Goal: Transaction & Acquisition: Purchase product/service

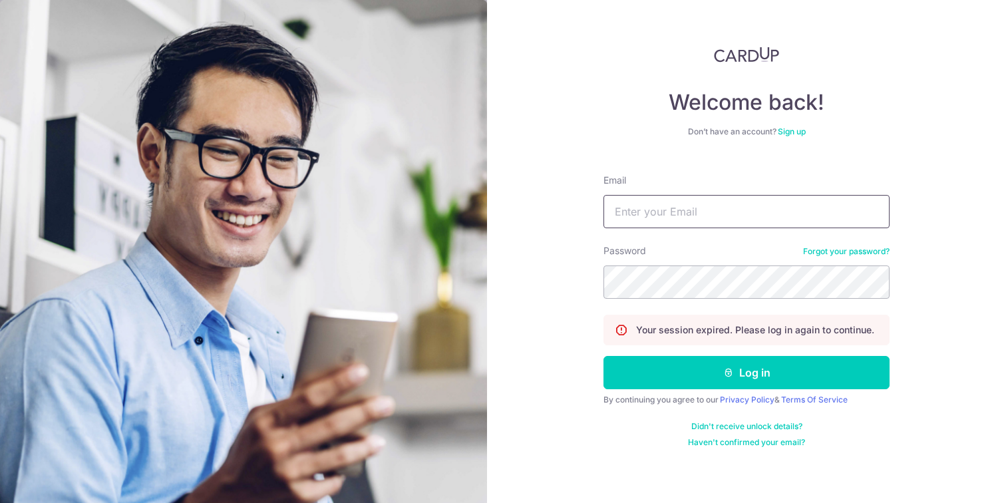
click at [716, 214] on input "Email" at bounding box center [746, 211] width 286 height 33
paste input "[EMAIL_ADDRESS][DOMAIN_NAME]"
type input "[EMAIL_ADDRESS][DOMAIN_NAME]"
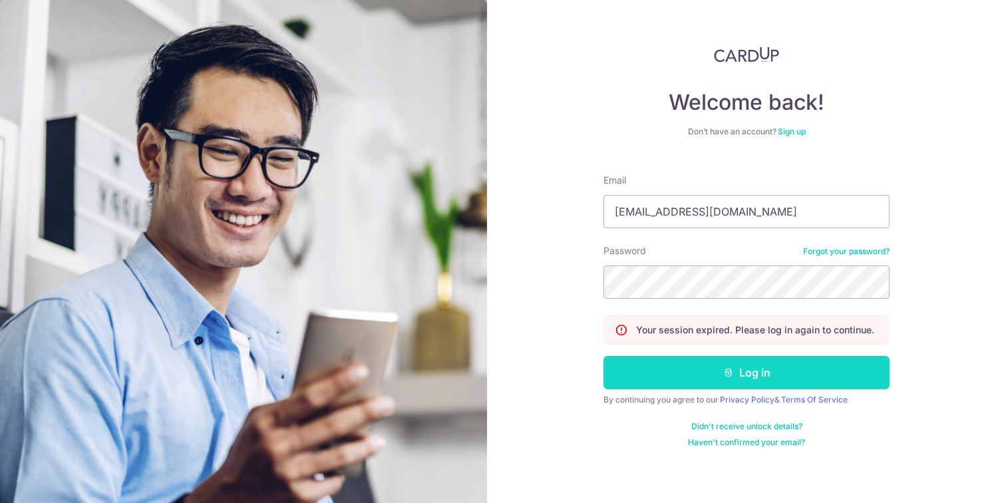
click at [717, 376] on button "Log in" at bounding box center [746, 372] width 286 height 33
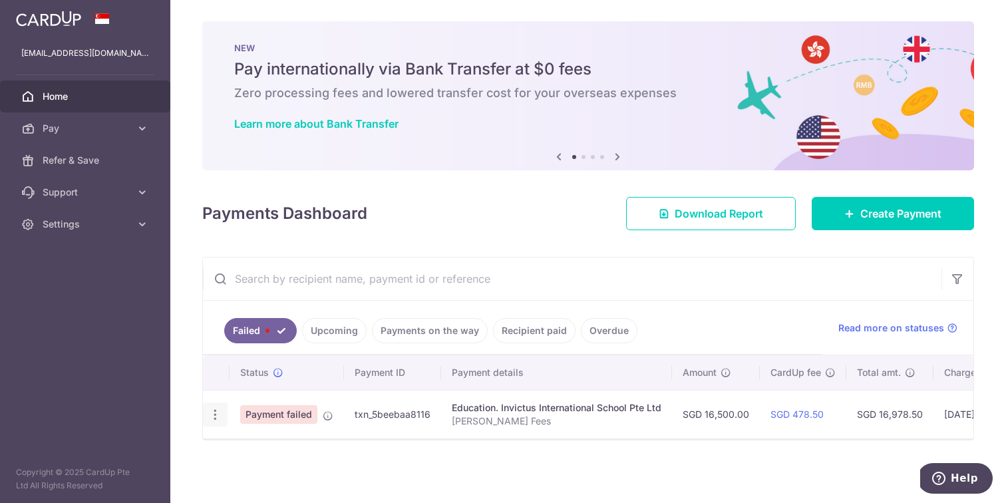
click at [217, 417] on icon "button" at bounding box center [215, 415] width 14 height 14
click at [253, 452] on span "Update payment" at bounding box center [286, 451] width 90 height 16
radio input "true"
type input "16,500.00"
type input "Montgomery Fees"
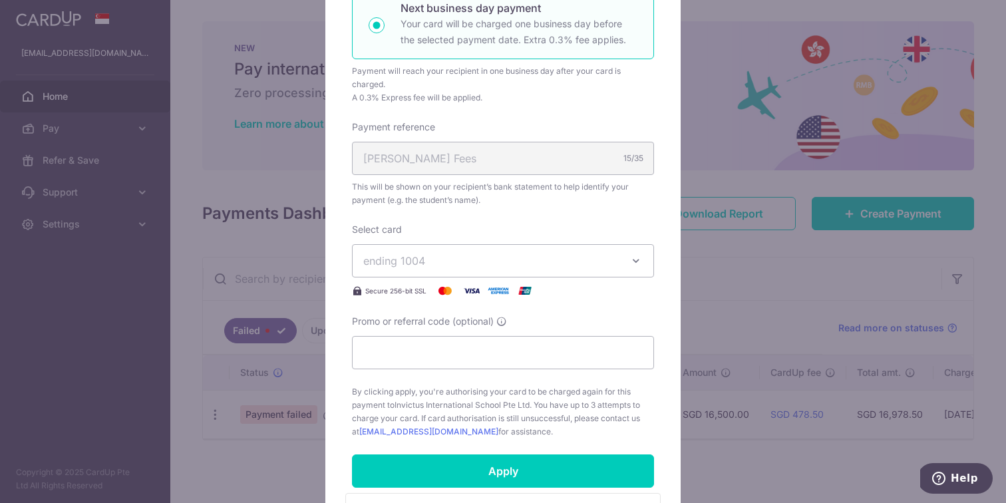
scroll to position [327, 0]
click at [640, 259] on icon "button" at bounding box center [635, 259] width 13 height 13
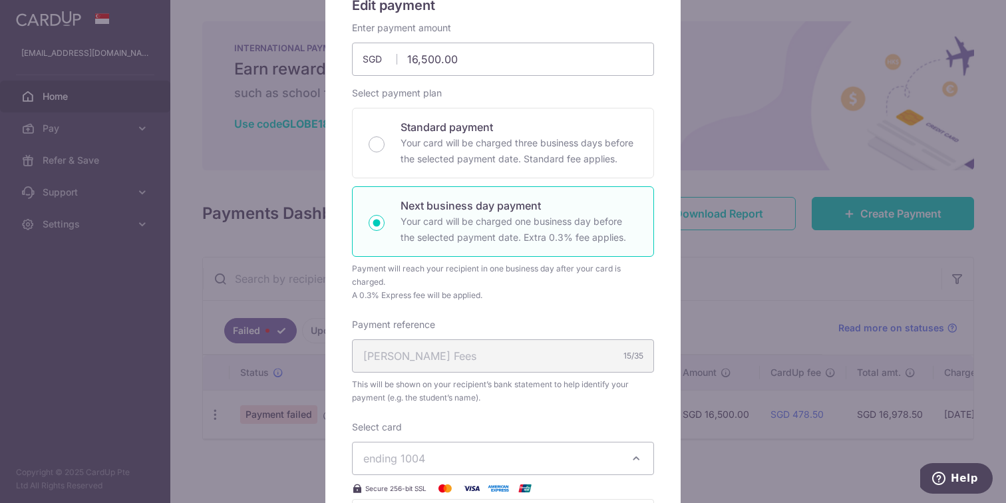
scroll to position [0, 0]
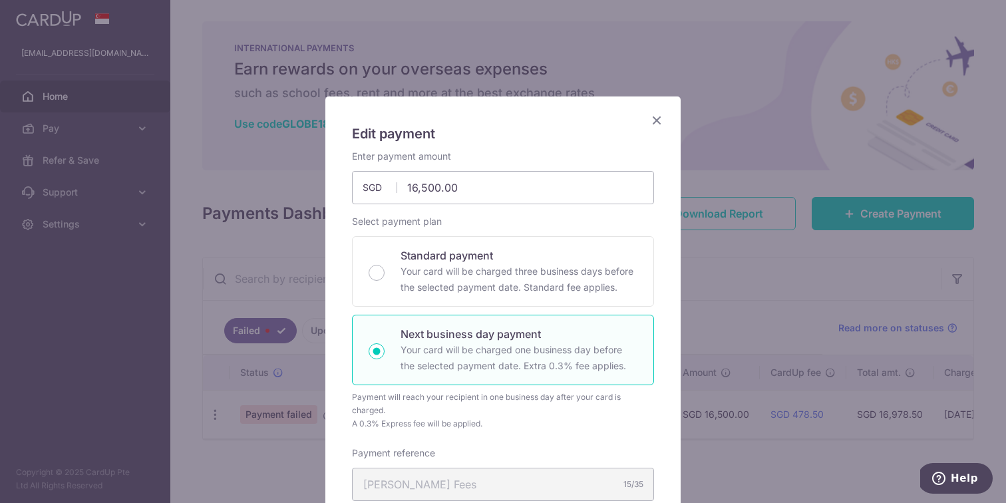
click at [658, 122] on icon "Close" at bounding box center [656, 120] width 16 height 17
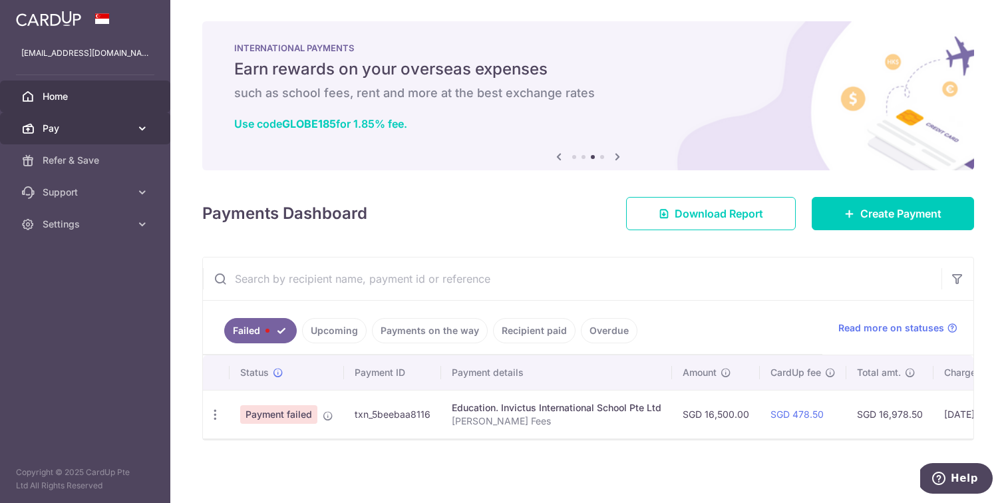
click at [72, 127] on span "Pay" at bounding box center [87, 128] width 88 height 13
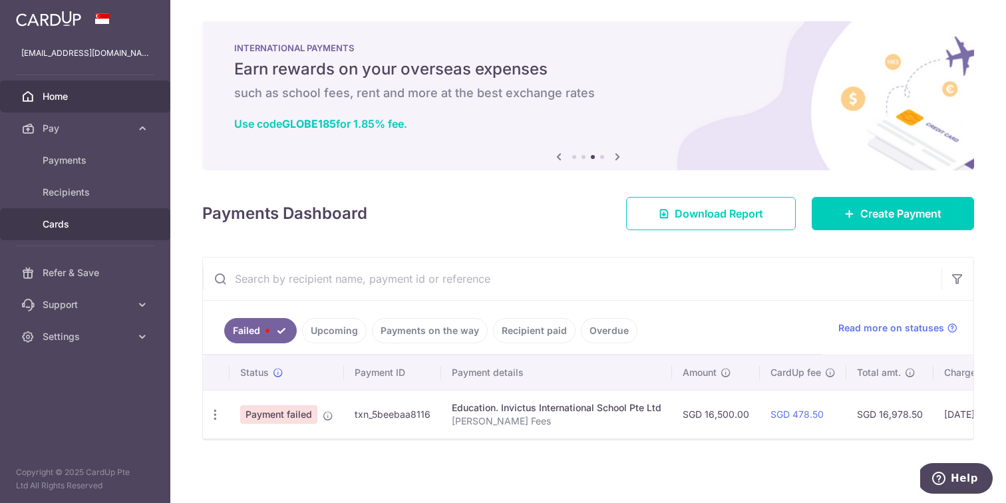
click at [73, 230] on span "Cards" at bounding box center [87, 223] width 88 height 13
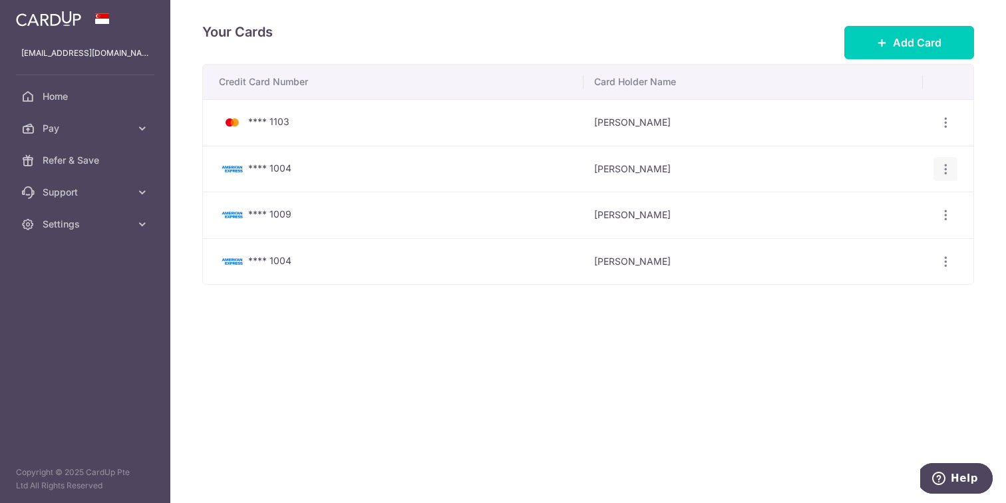
click at [944, 170] on icon "button" at bounding box center [945, 169] width 14 height 14
click at [896, 201] on span "View/Edit" at bounding box center [900, 206] width 90 height 16
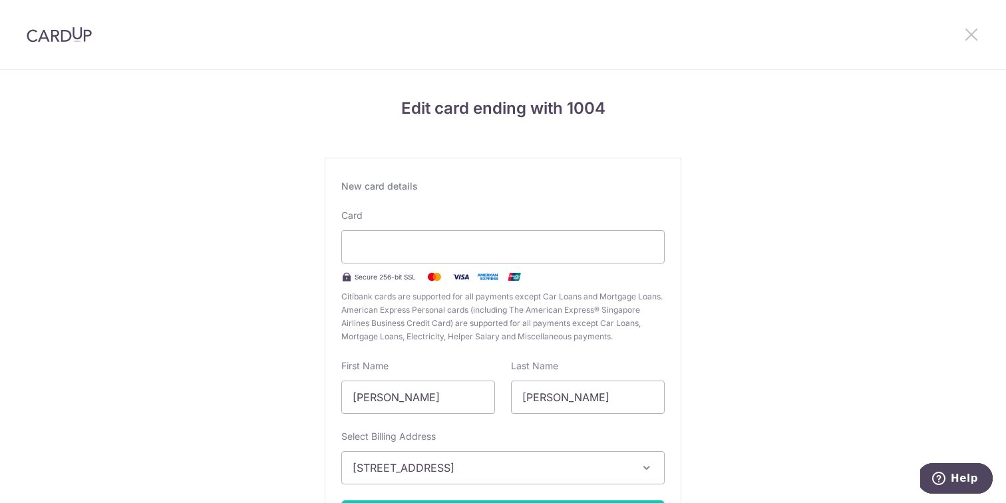
click at [969, 34] on icon at bounding box center [971, 34] width 16 height 17
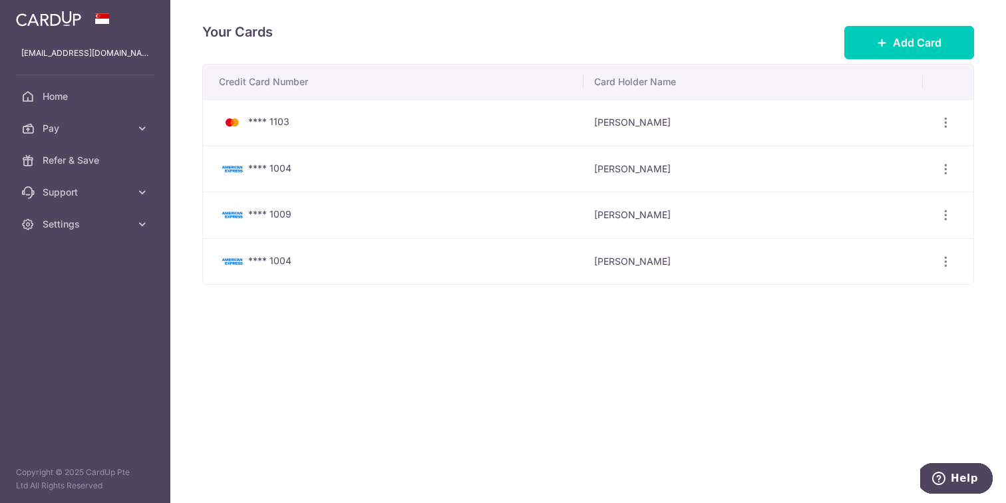
click at [279, 268] on div "**** 1004" at bounding box center [396, 261] width 354 height 16
click at [946, 258] on icon "button" at bounding box center [945, 262] width 14 height 14
click at [880, 297] on span "View/Edit" at bounding box center [900, 298] width 90 height 16
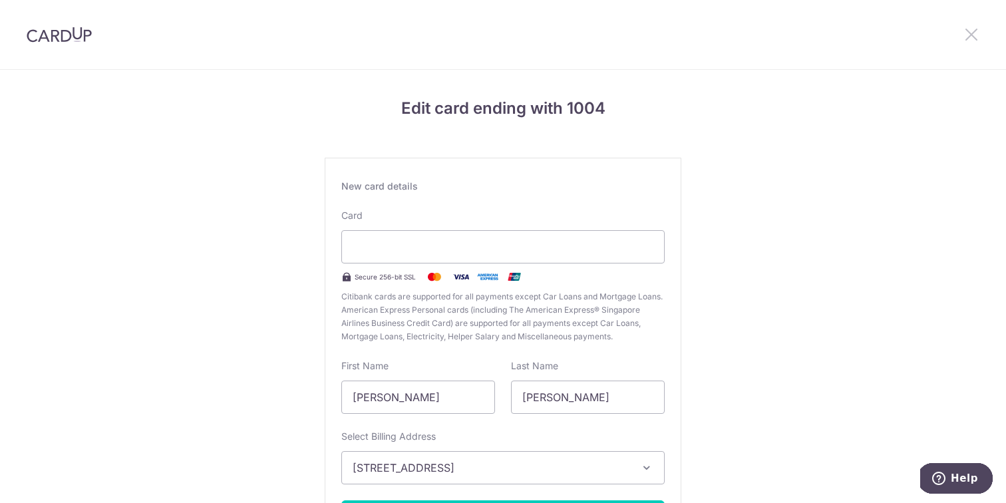
click at [973, 35] on icon at bounding box center [971, 34] width 16 height 17
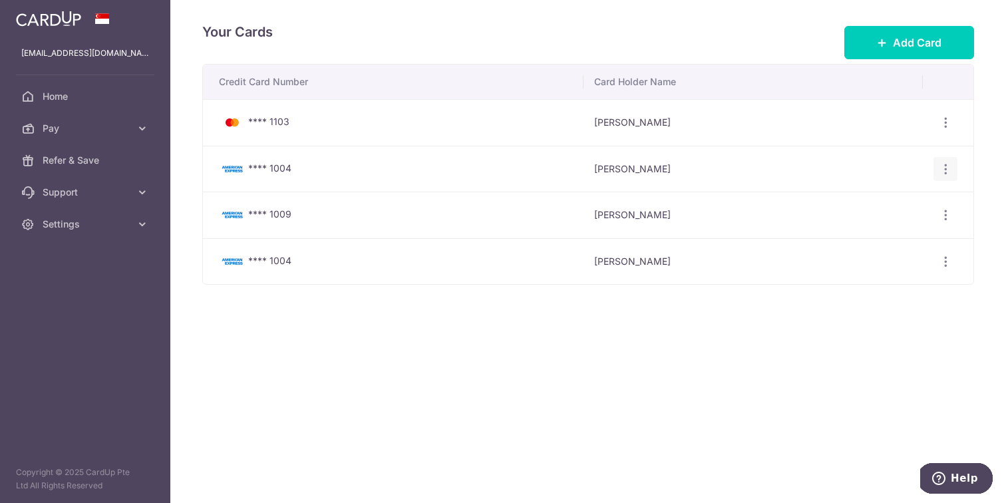
click at [948, 168] on icon "button" at bounding box center [945, 169] width 14 height 14
click at [862, 240] on span "Delete" at bounding box center [900, 237] width 90 height 16
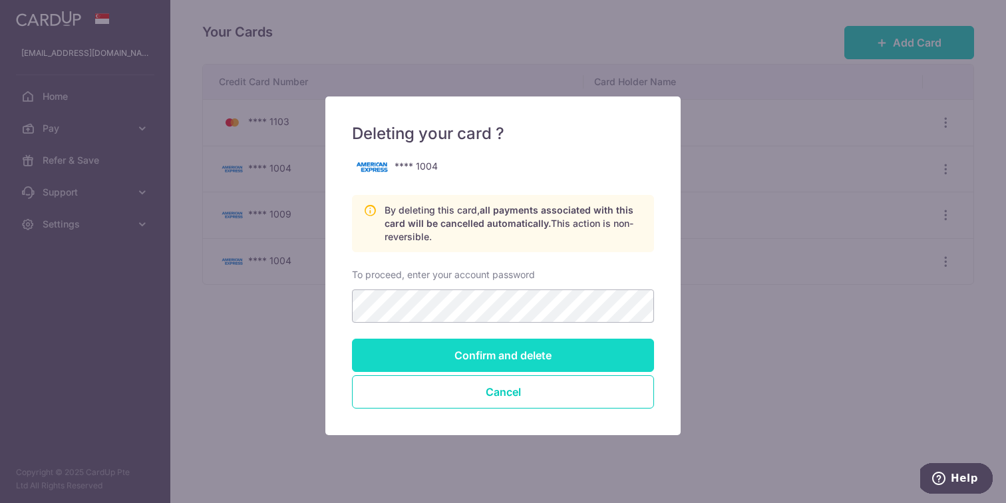
click at [437, 355] on input "Confirm and delete" at bounding box center [503, 354] width 302 height 33
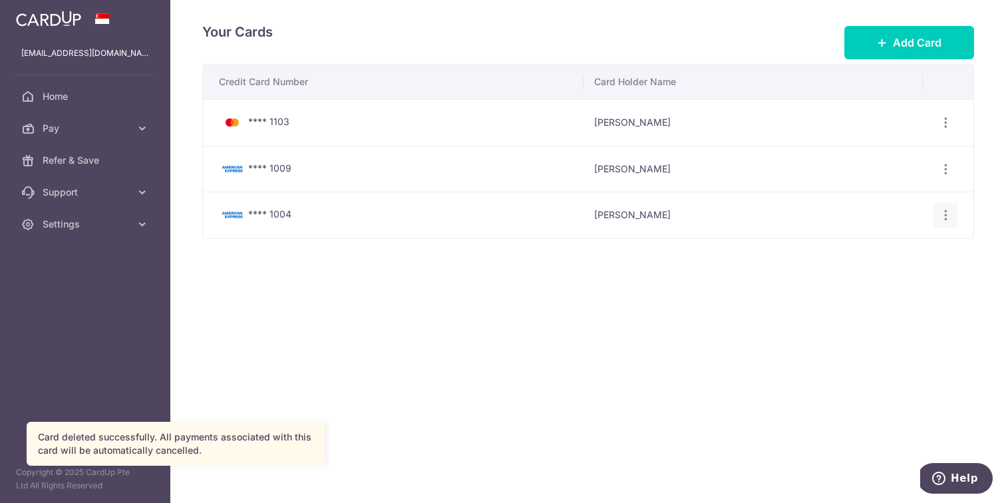
click at [950, 217] on icon "button" at bounding box center [945, 215] width 14 height 14
click at [910, 251] on span "View/Edit" at bounding box center [900, 252] width 90 height 16
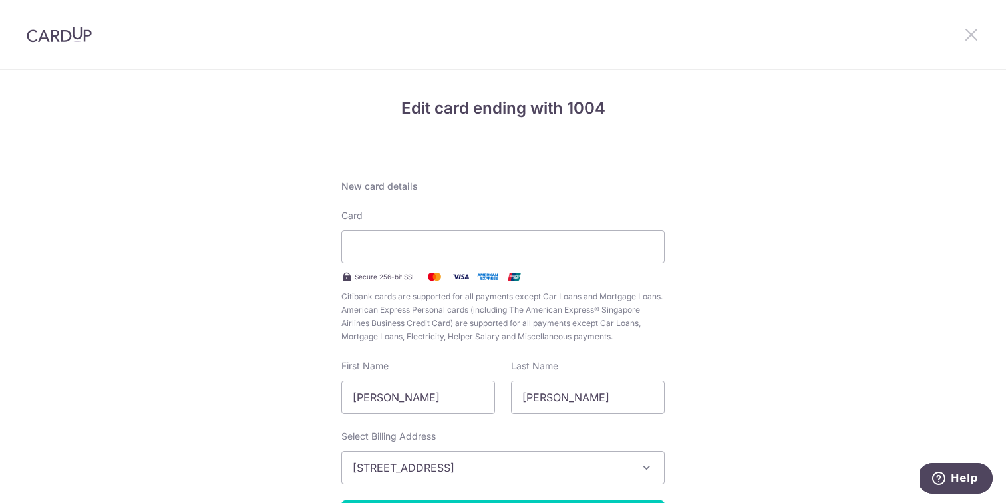
click at [966, 38] on icon at bounding box center [971, 34] width 16 height 17
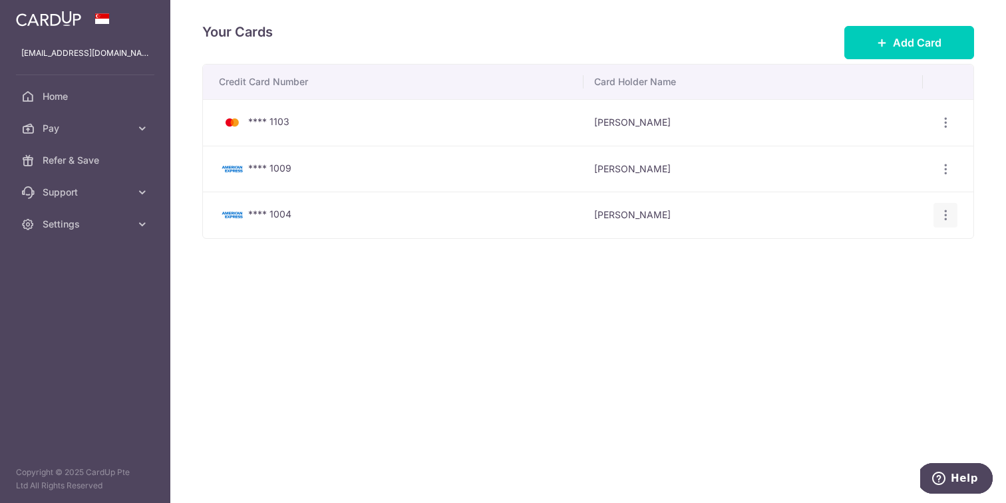
click at [944, 215] on icon "button" at bounding box center [945, 215] width 14 height 14
click at [904, 283] on span "Delete" at bounding box center [900, 284] width 90 height 16
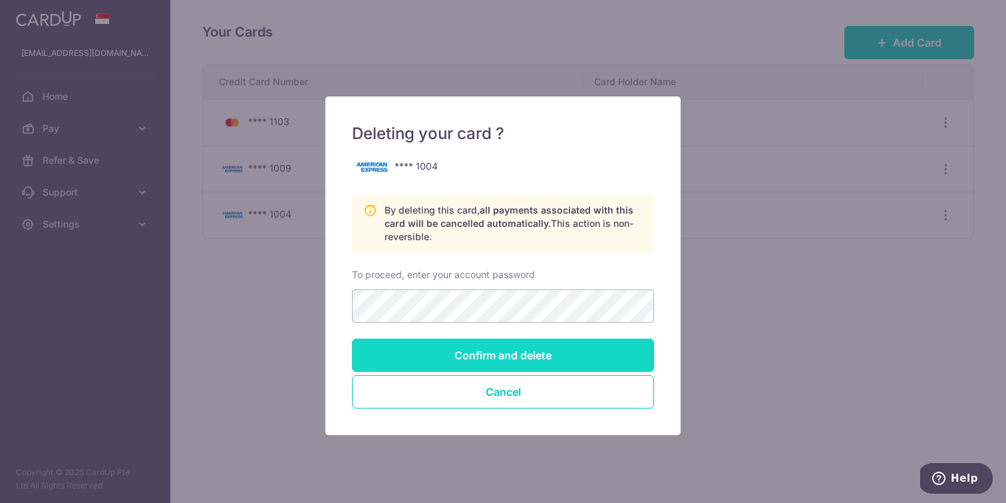
click at [489, 349] on input "Confirm and delete" at bounding box center [503, 354] width 302 height 33
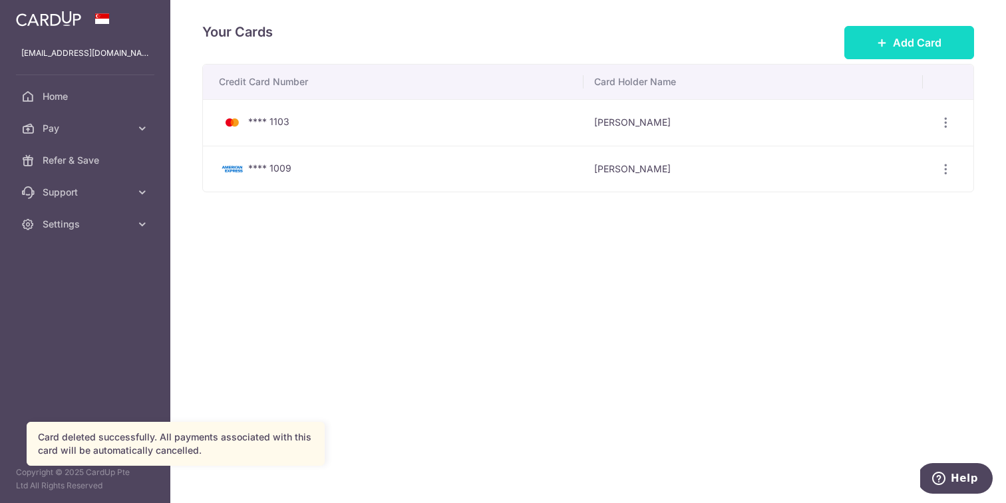
click at [875, 43] on button "Add Card" at bounding box center [909, 42] width 130 height 33
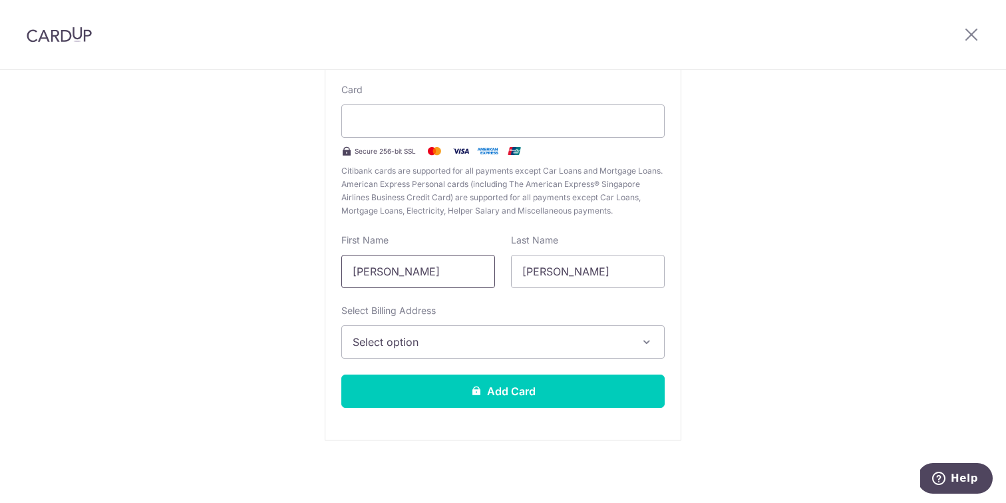
scroll to position [123, 0]
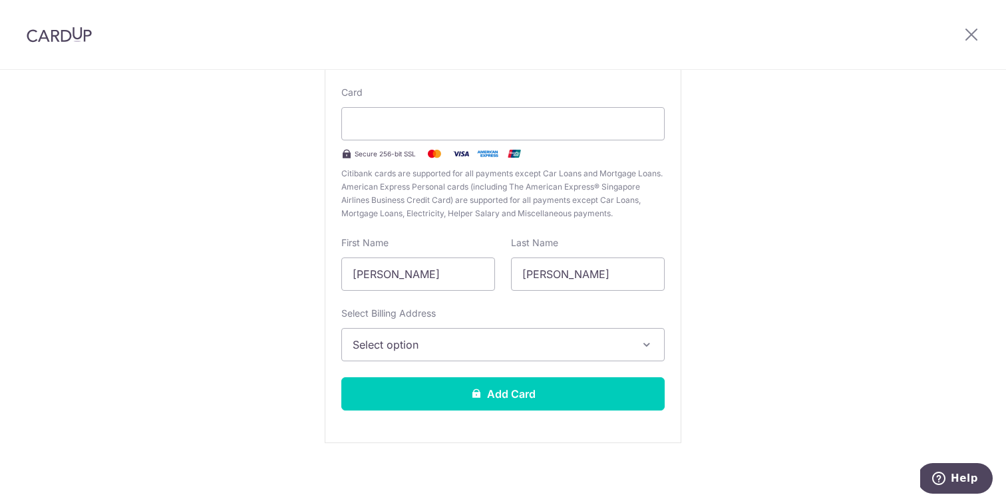
click at [501, 343] on span "Select option" at bounding box center [490, 345] width 277 height 16
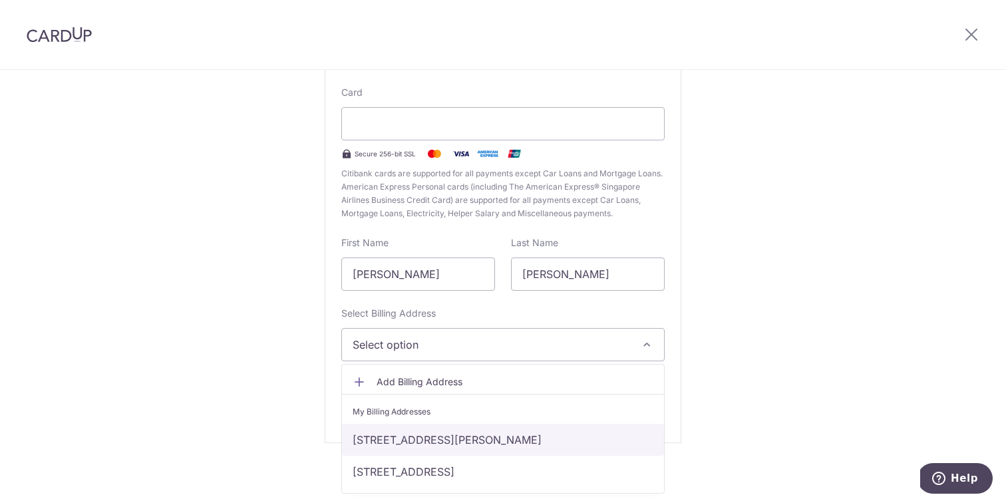
click at [457, 440] on link "5 Nathan Road, #04-02 Regency Park, Singapore, Singapore, Singapore-248727" at bounding box center [503, 440] width 322 height 32
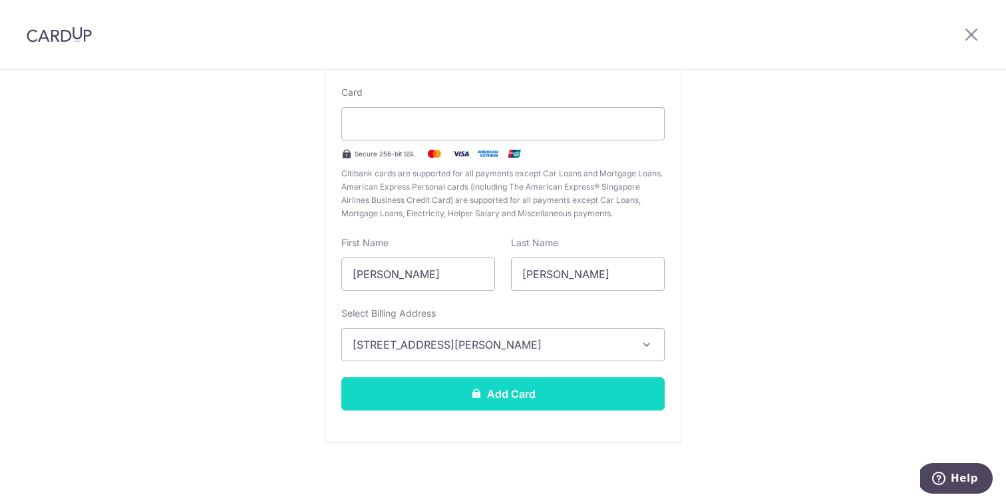
click at [526, 402] on button "Add Card" at bounding box center [502, 393] width 323 height 33
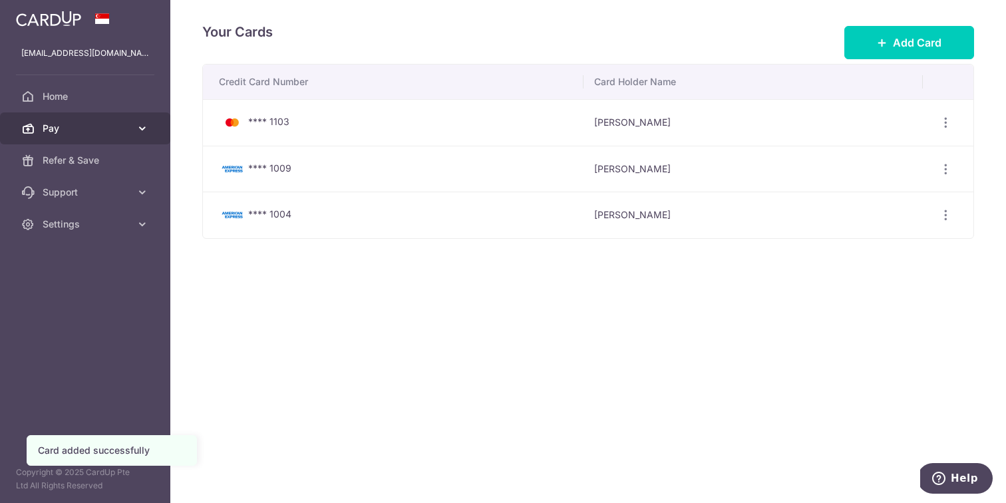
click at [72, 132] on span "Pay" at bounding box center [87, 128] width 88 height 13
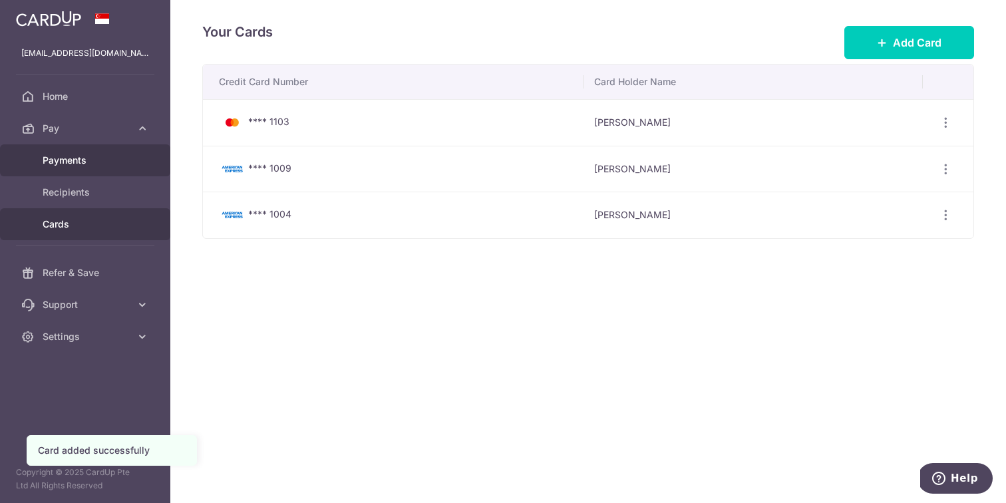
click at [70, 168] on link "Payments" at bounding box center [85, 160] width 170 height 32
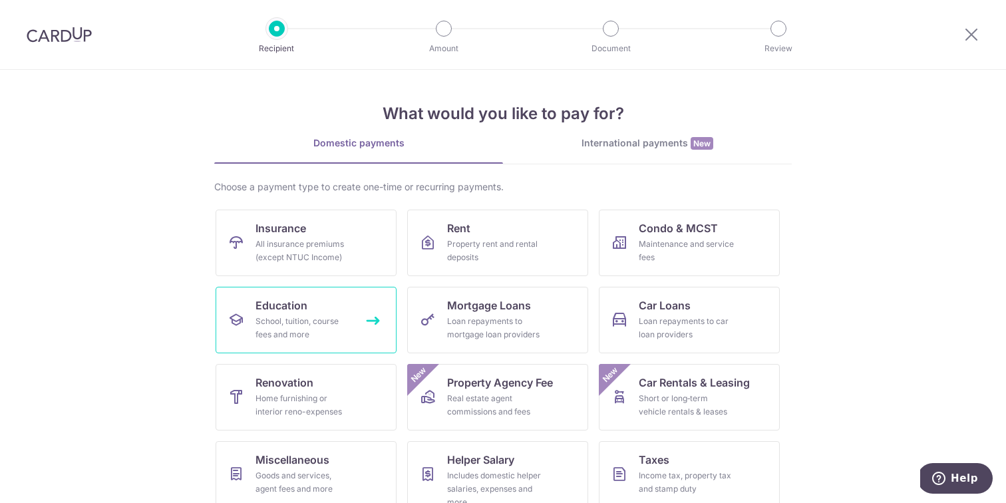
click at [307, 307] on link "Education School, tuition, course fees and more" at bounding box center [305, 320] width 181 height 67
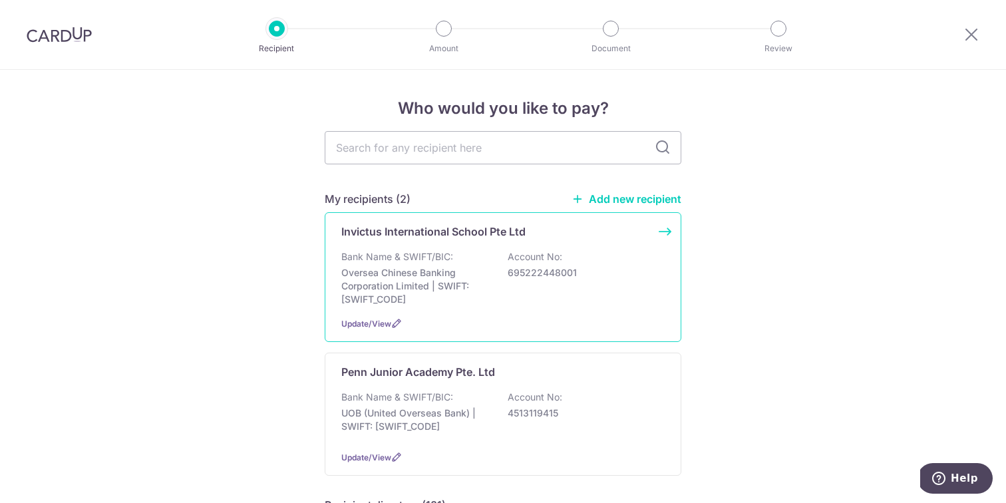
click at [444, 281] on p "Oversea Chinese Banking Corporation Limited | SWIFT: OCBCSGSGXXX" at bounding box center [415, 286] width 149 height 40
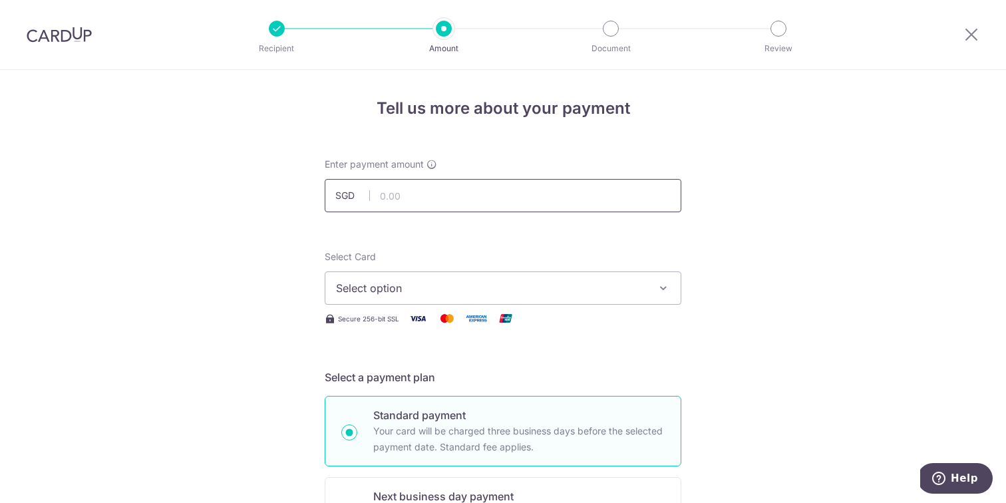
click at [420, 187] on input "text" at bounding box center [503, 195] width 356 height 33
type input "16,500.00"
click at [444, 295] on span "Select option" at bounding box center [491, 288] width 310 height 16
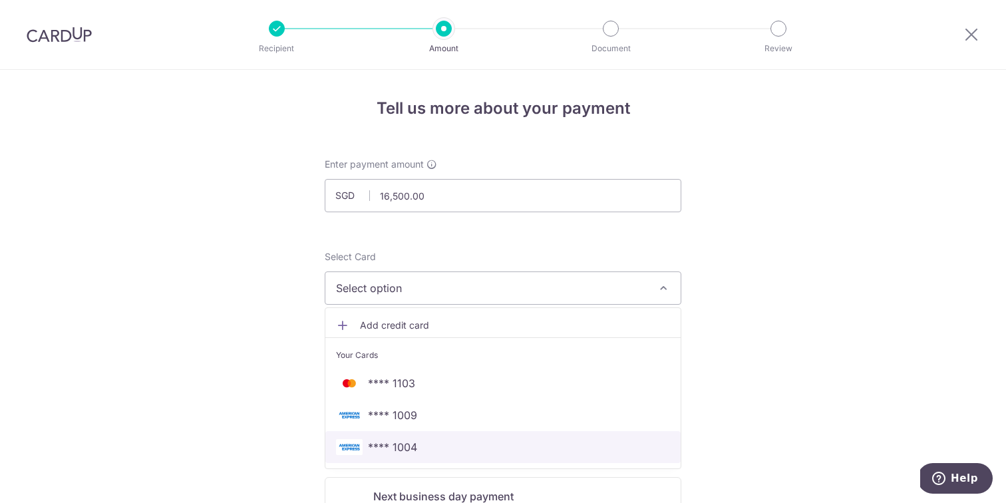
click at [427, 441] on span "**** 1004" at bounding box center [503, 447] width 334 height 16
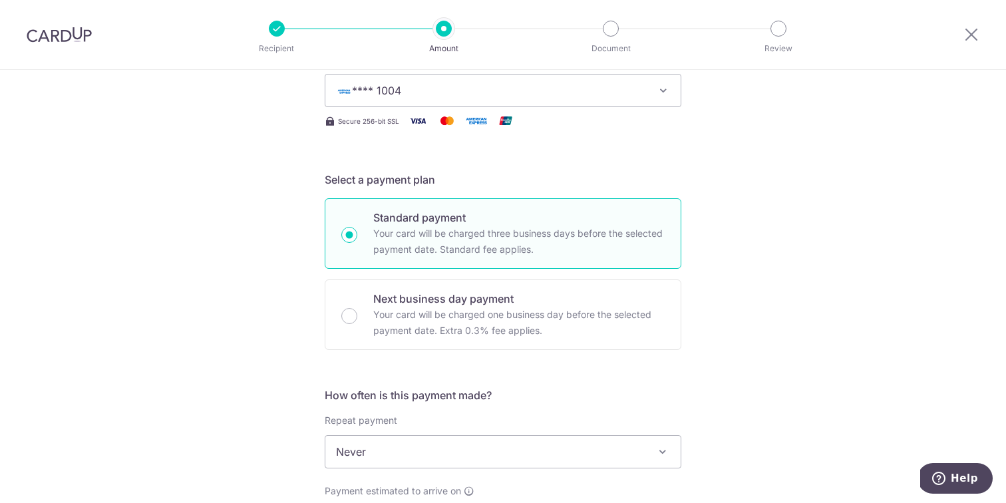
scroll to position [195, 0]
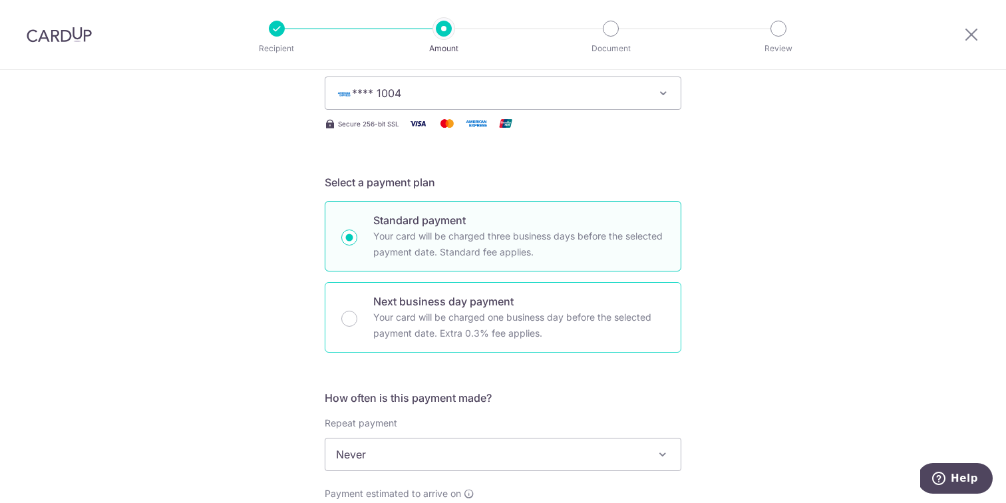
click at [495, 315] on p "Your card will be charged one business day before the selected payment date. Ex…" at bounding box center [518, 325] width 291 height 32
click at [357, 315] on input "Next business day payment Your card will be charged one business day before the…" at bounding box center [349, 319] width 16 height 16
radio input "false"
radio input "true"
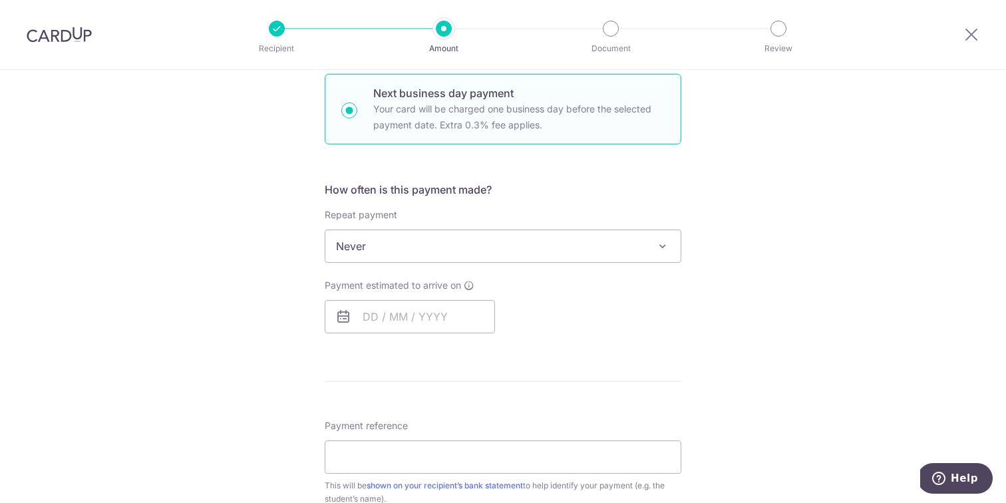
scroll to position [399, 0]
click at [360, 318] on input "text" at bounding box center [410, 320] width 170 height 33
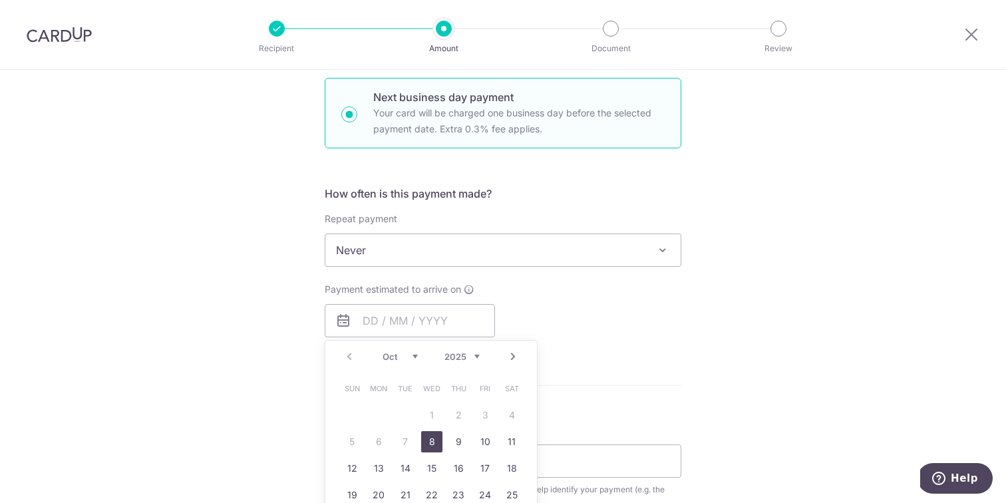
click at [432, 438] on link "8" at bounding box center [431, 441] width 21 height 21
type input "08/10/2025"
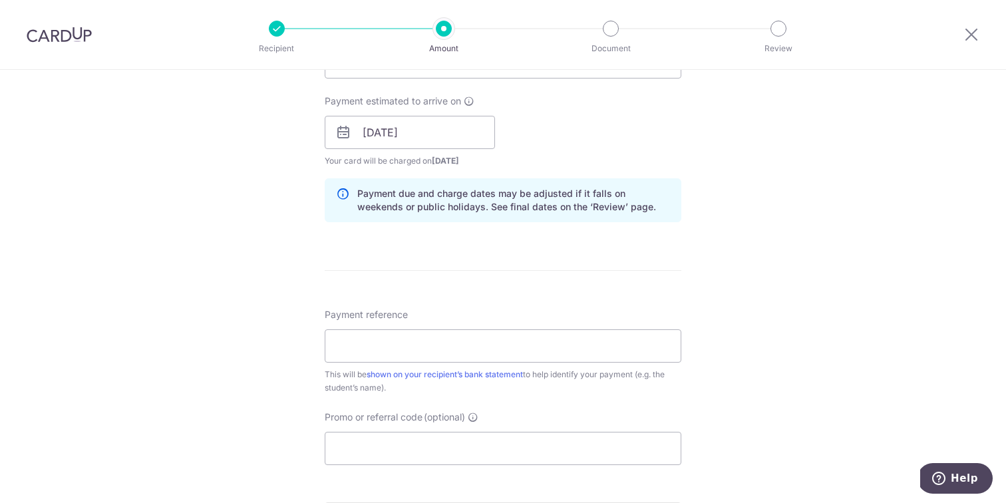
scroll to position [587, 0]
click at [553, 344] on input "Payment reference" at bounding box center [503, 346] width 356 height 33
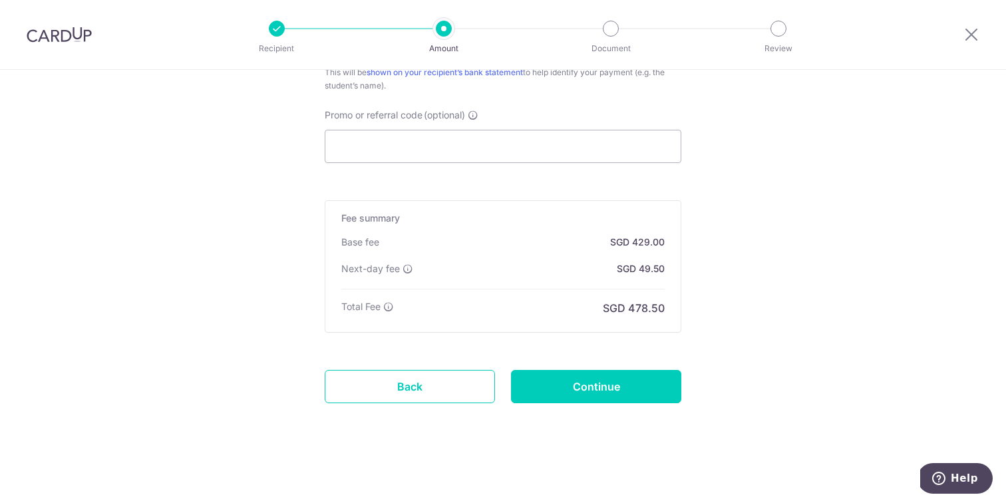
scroll to position [882, 0]
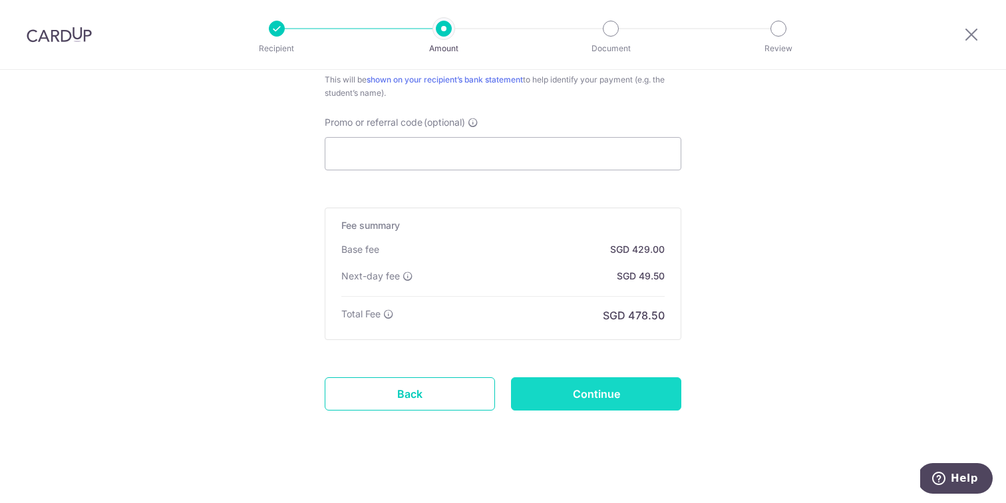
type input "Montgomery Fees"
click at [634, 390] on input "Continue" at bounding box center [596, 393] width 170 height 33
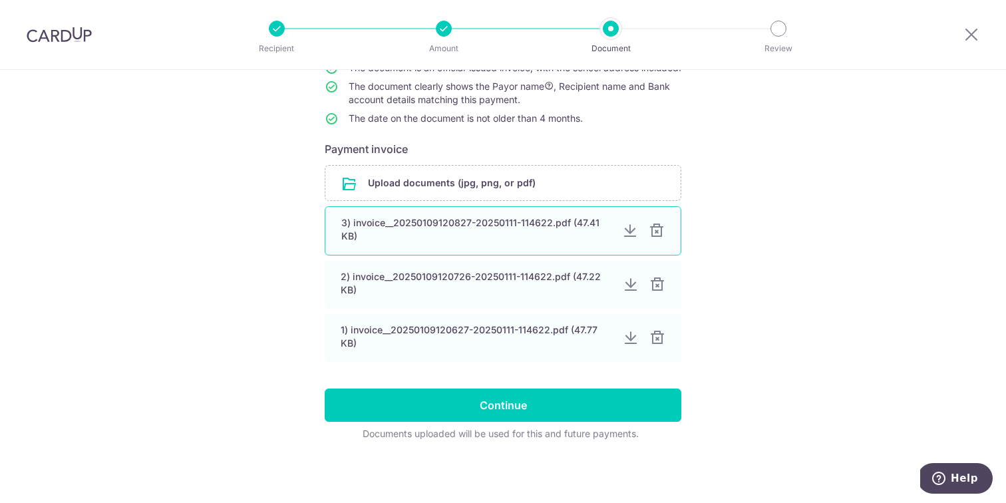
scroll to position [151, 0]
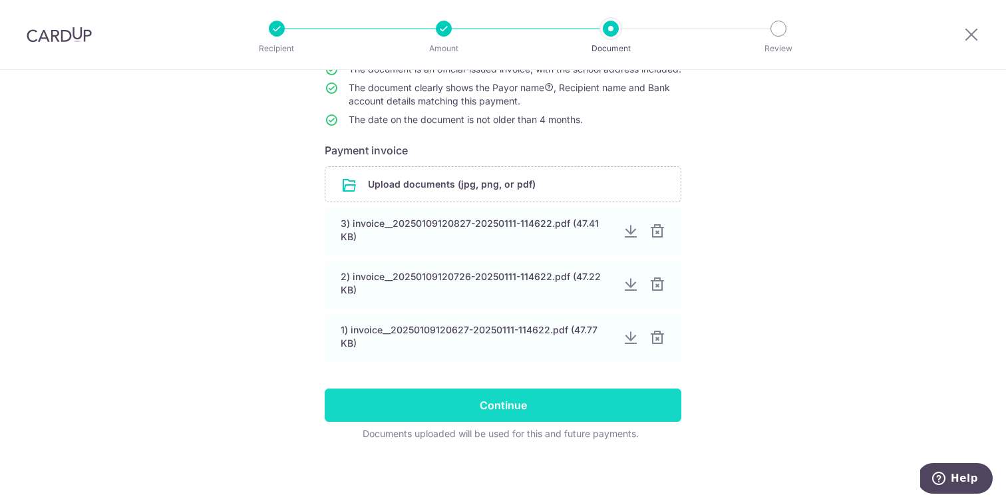
click at [553, 406] on input "Continue" at bounding box center [503, 404] width 356 height 33
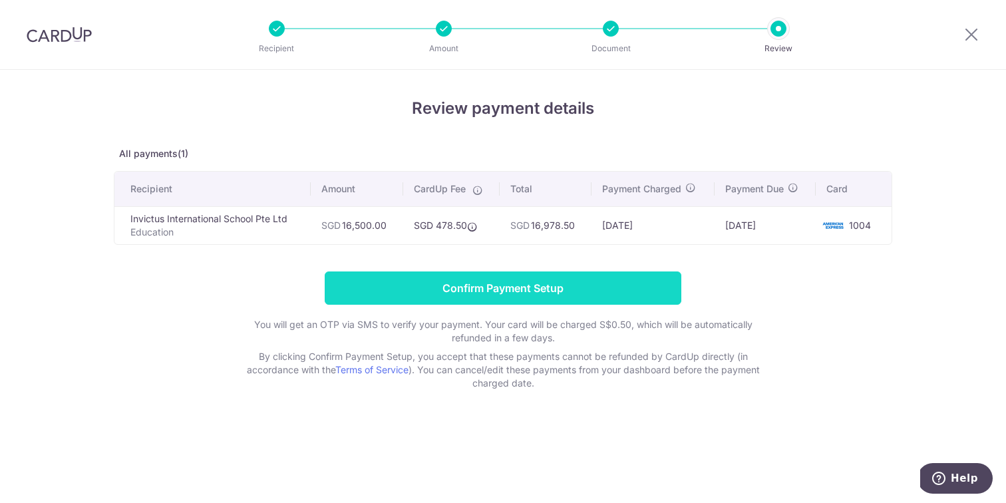
click at [545, 293] on input "Confirm Payment Setup" at bounding box center [503, 287] width 356 height 33
